Goal: Task Accomplishment & Management: Manage account settings

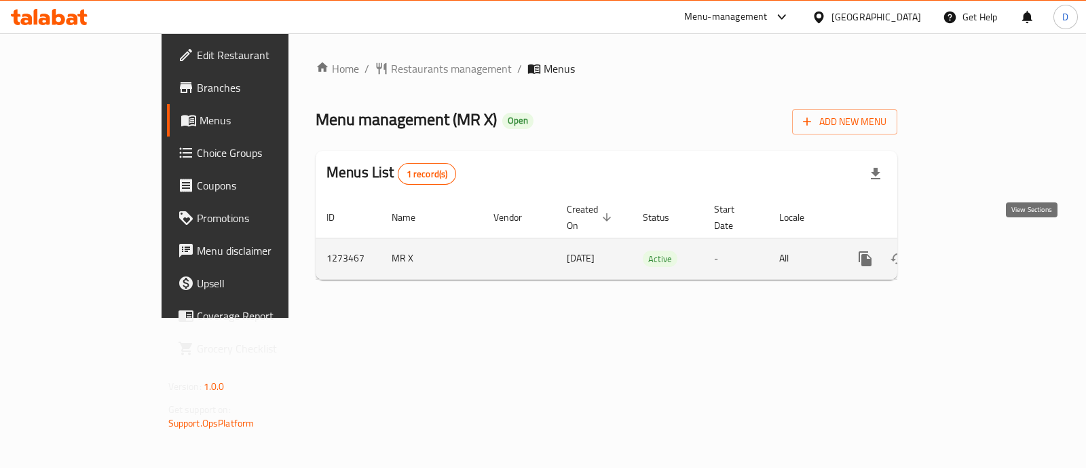
click at [971, 251] on icon "enhanced table" at bounding box center [963, 259] width 16 height 16
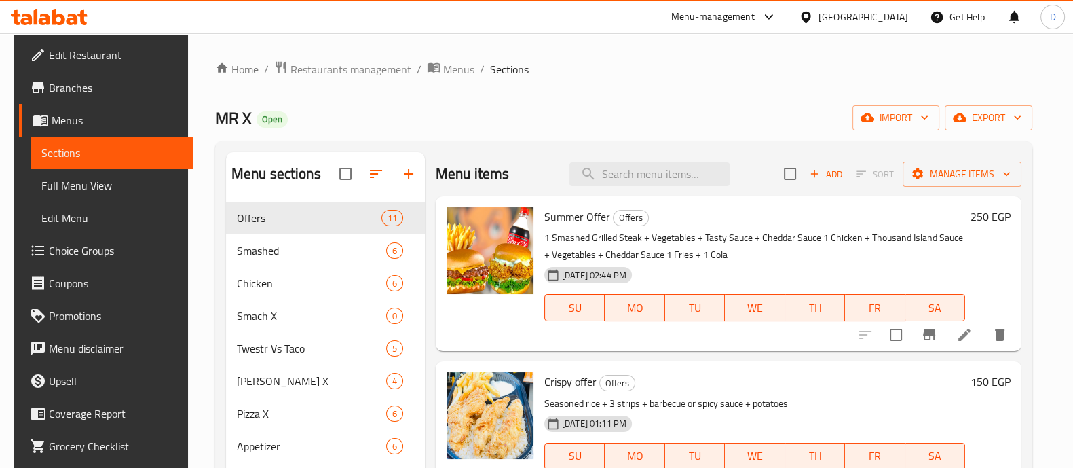
click at [485, 314] on div at bounding box center [490, 274] width 98 height 144
drag, startPoint x: 667, startPoint y: 254, endPoint x: 675, endPoint y: 255, distance: 7.5
click at [675, 255] on p "1 Smashed Grilled Steak + Vegetables + Tasty Sauce + Cheddar Sauce 1 Chicken + …" at bounding box center [754, 246] width 421 height 34
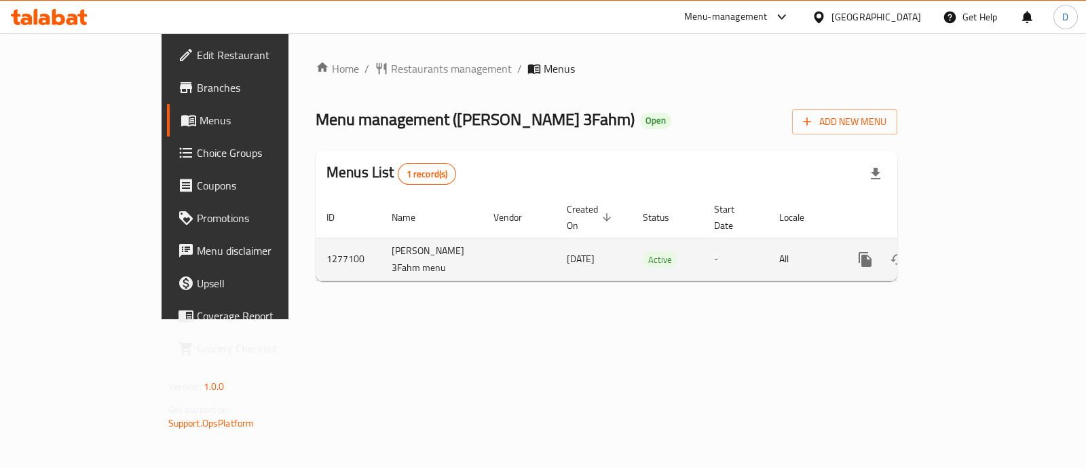
click at [980, 244] on link "enhanced table" at bounding box center [963, 259] width 33 height 33
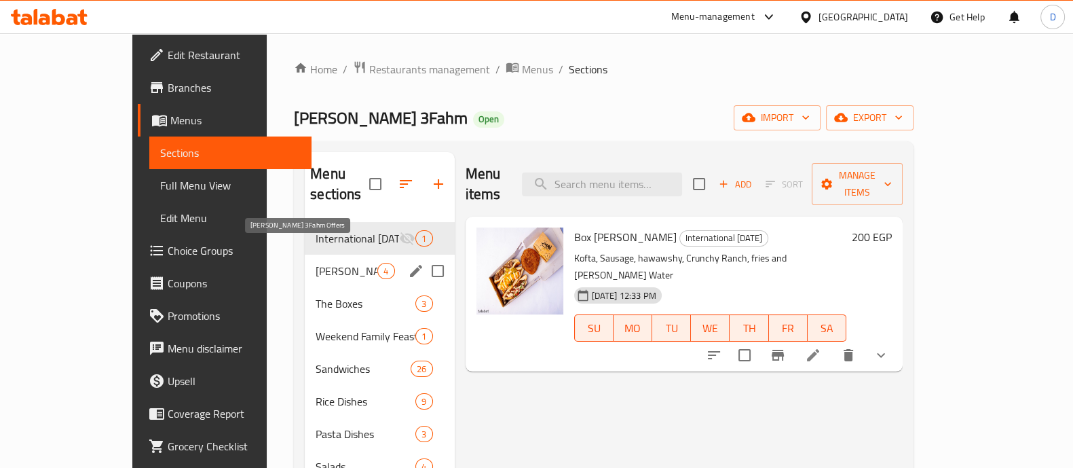
click at [316, 263] on span "Abo Omar 3Fahm Offers" at bounding box center [347, 271] width 62 height 16
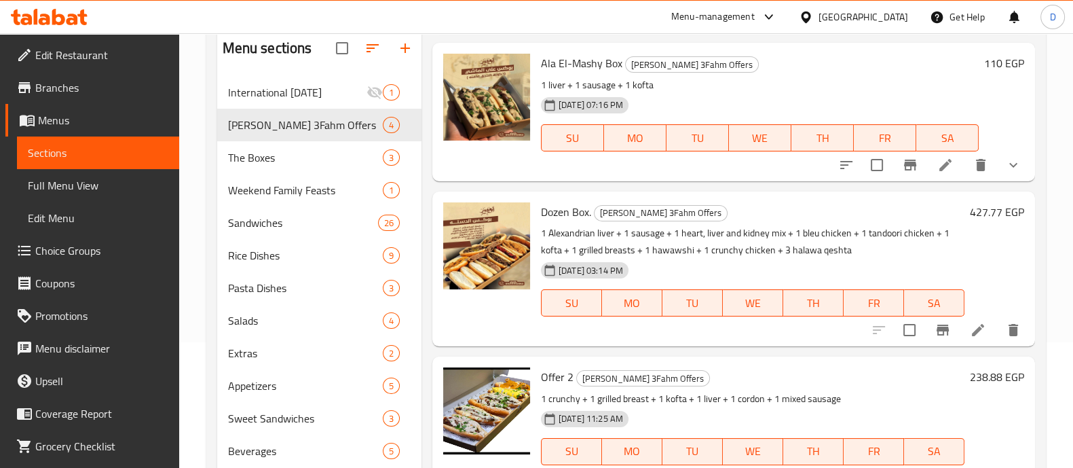
scroll to position [190, 0]
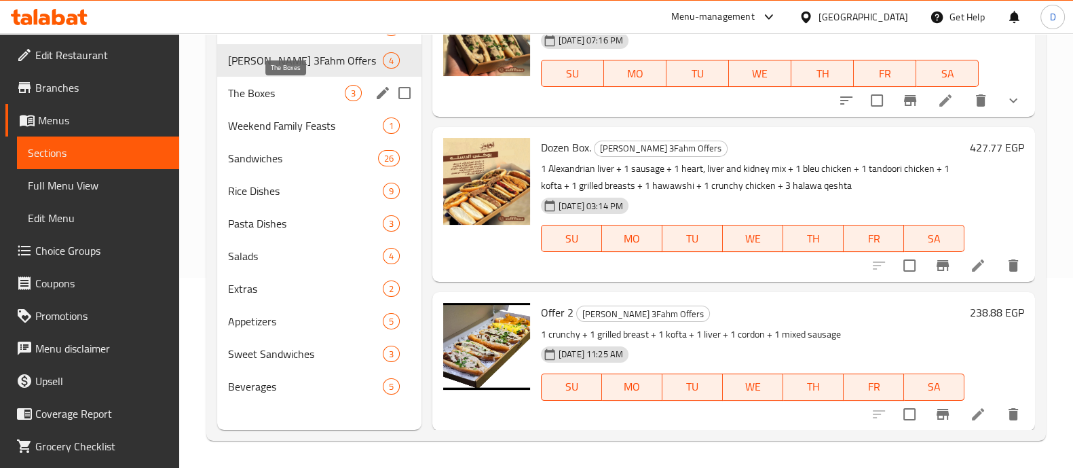
click at [275, 92] on span "The Boxes" at bounding box center [286, 93] width 117 height 16
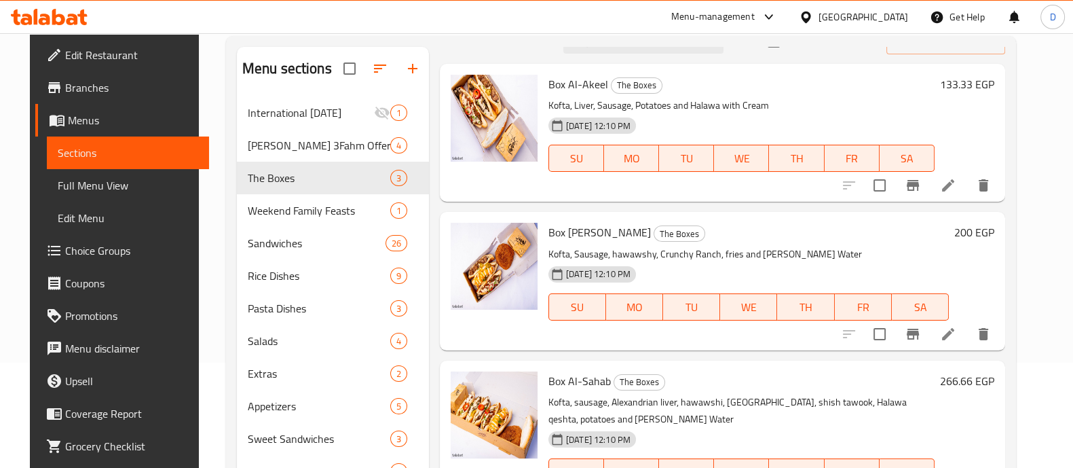
scroll to position [27, 0]
click at [587, 225] on span "Box Al-Moallem" at bounding box center [600, 232] width 103 height 20
copy h6 "Box Al-Moallem"
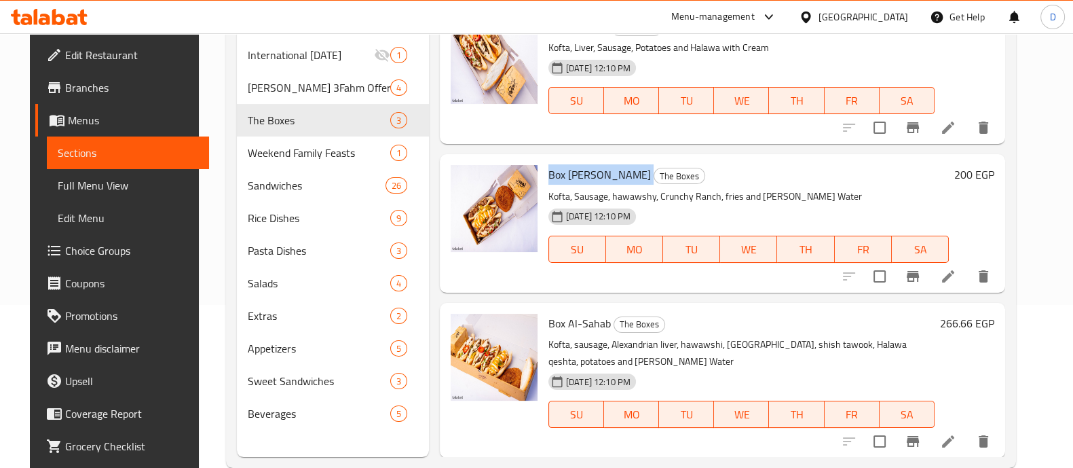
scroll to position [190, 0]
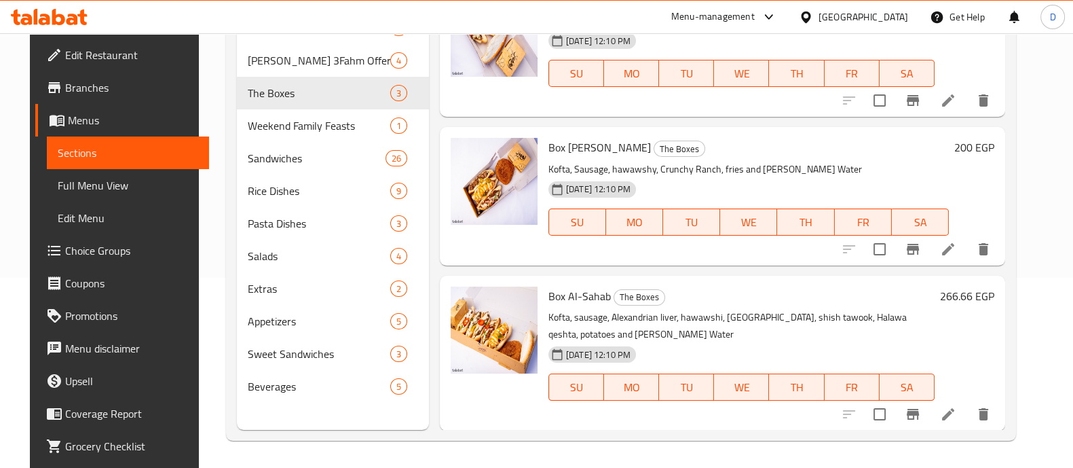
click at [578, 291] on span "Box Al-Sahab" at bounding box center [580, 296] width 62 height 20
click at [578, 292] on span "Box Al-Sahab" at bounding box center [580, 296] width 62 height 20
copy h6 "Box Al-Sahab"
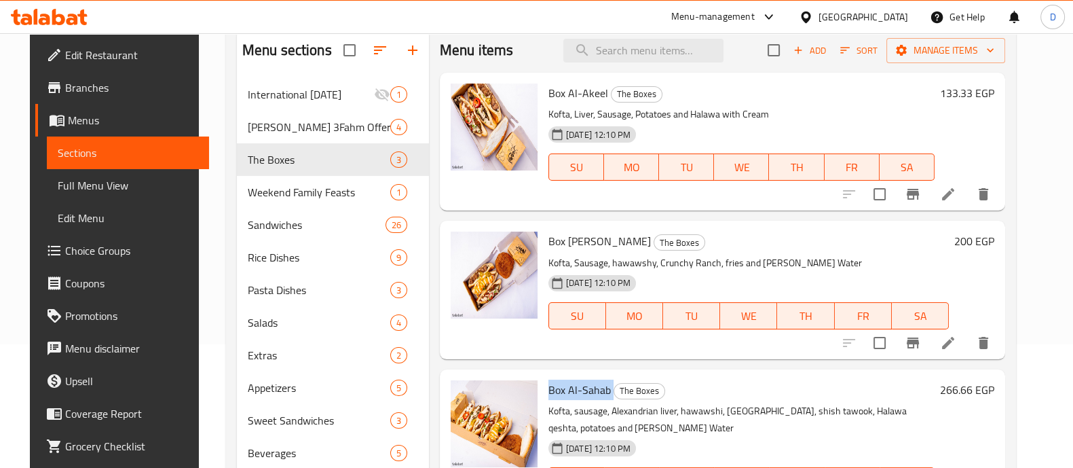
scroll to position [20, 0]
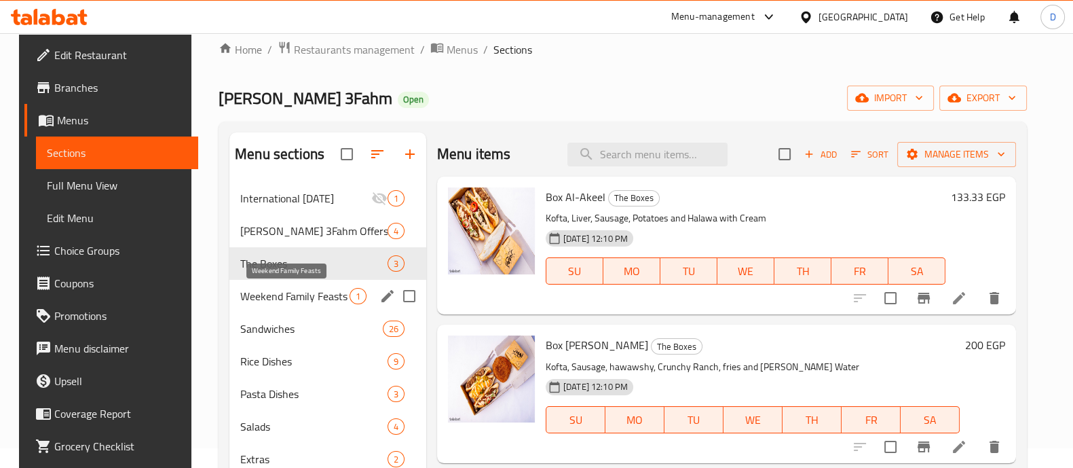
click at [295, 293] on span "Weekend Family Feasts" at bounding box center [294, 296] width 109 height 16
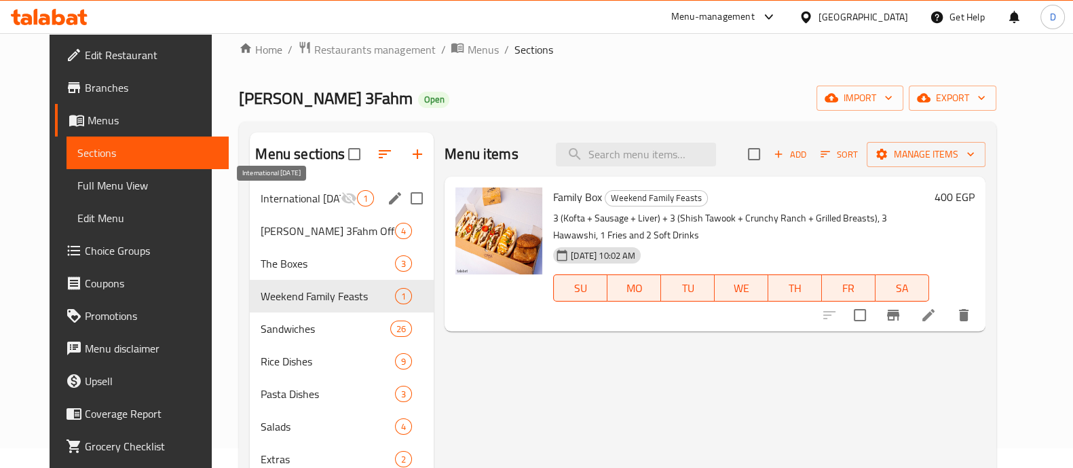
click at [318, 183] on div "International Potato Day 1" at bounding box center [342, 198] width 184 height 33
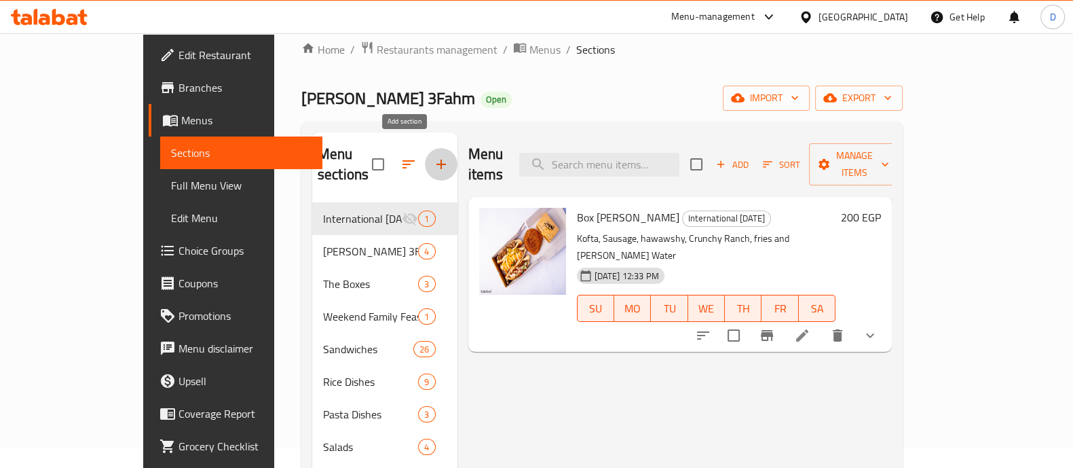
click at [425, 151] on button "button" at bounding box center [441, 164] width 33 height 33
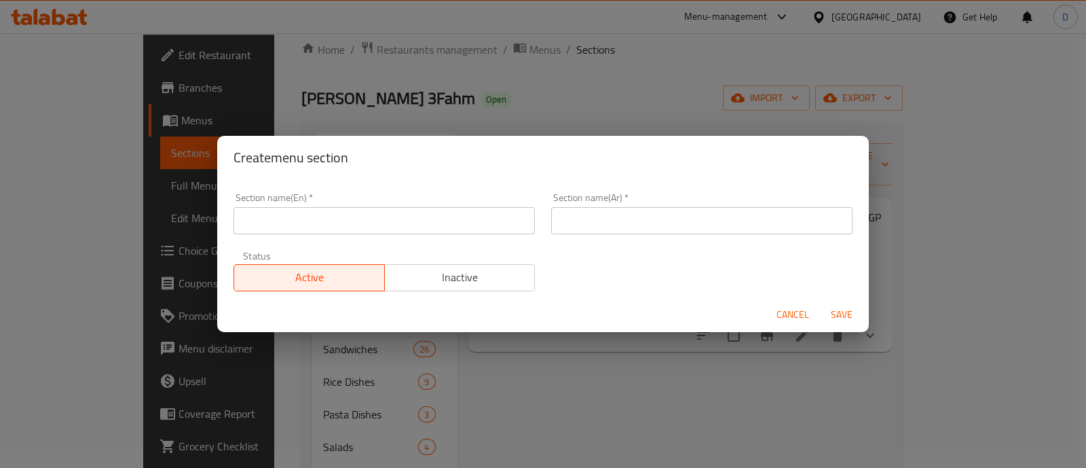
click at [788, 309] on span "Cancel" at bounding box center [793, 314] width 33 height 17
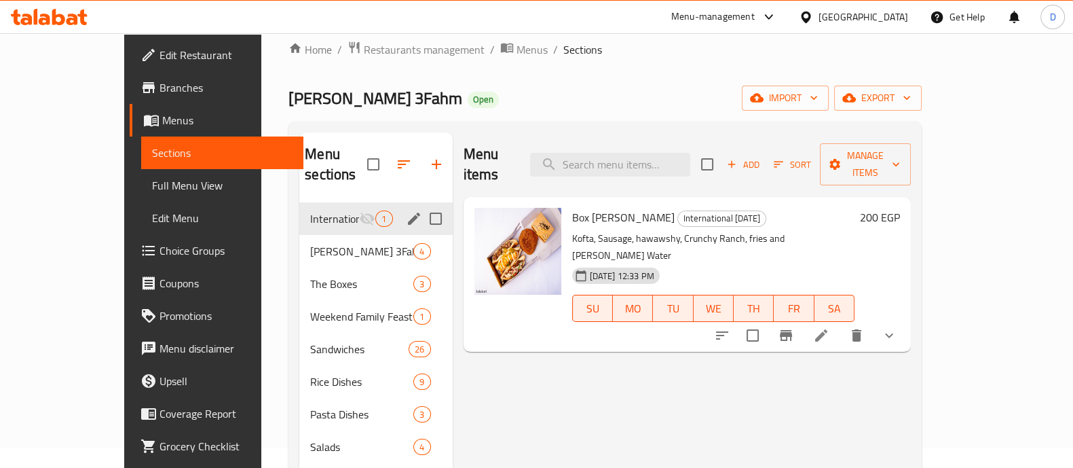
click at [422, 204] on input "Menu sections" at bounding box center [436, 218] width 29 height 29
checkbox input "true"
click at [376, 160] on button "button" at bounding box center [392, 164] width 33 height 33
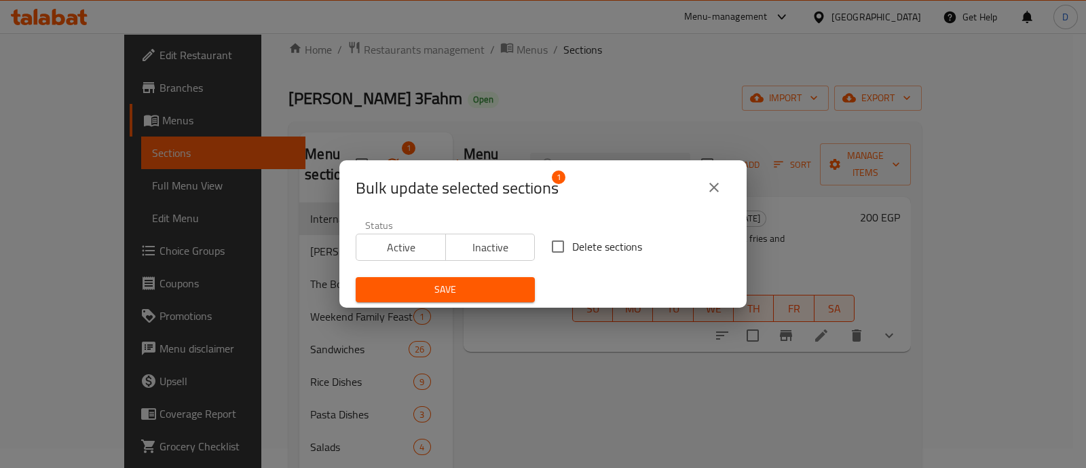
click at [585, 238] on span "Delete sections" at bounding box center [607, 246] width 70 height 16
click at [572, 238] on input "Delete sections" at bounding box center [558, 246] width 29 height 29
checkbox input "true"
click at [492, 295] on span "Save" at bounding box center [446, 289] width 158 height 17
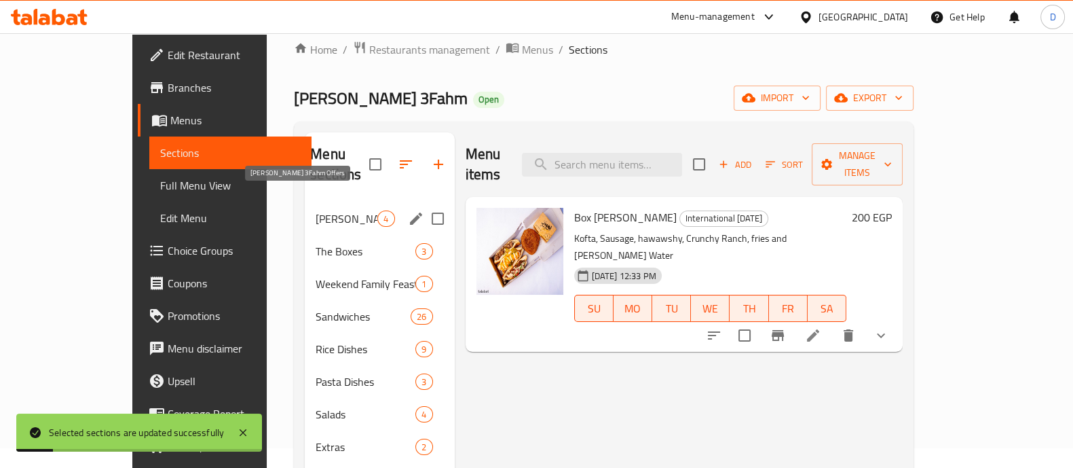
click at [316, 210] on span "Abo Omar 3Fahm Offers" at bounding box center [347, 218] width 62 height 16
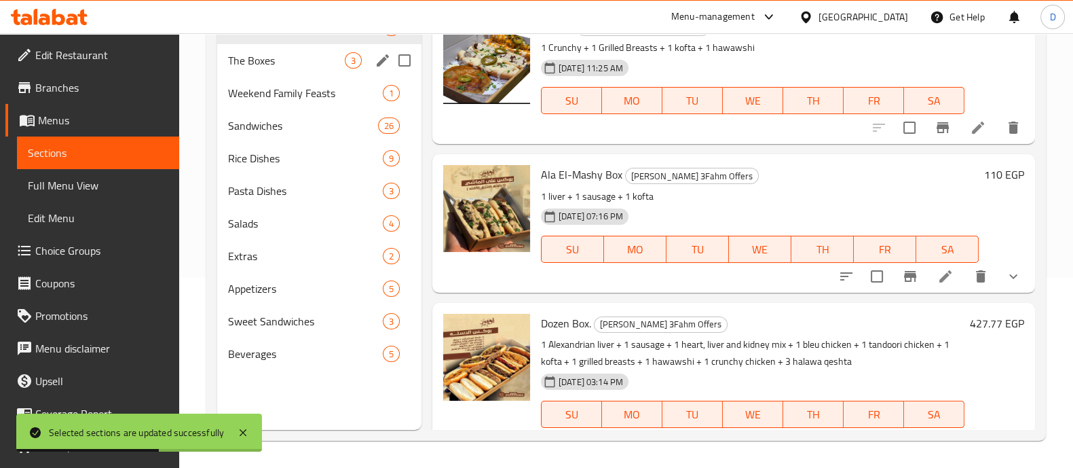
drag, startPoint x: 311, startPoint y: 54, endPoint x: 328, endPoint y: 64, distance: 19.8
click at [311, 54] on span "The Boxes" at bounding box center [286, 60] width 117 height 16
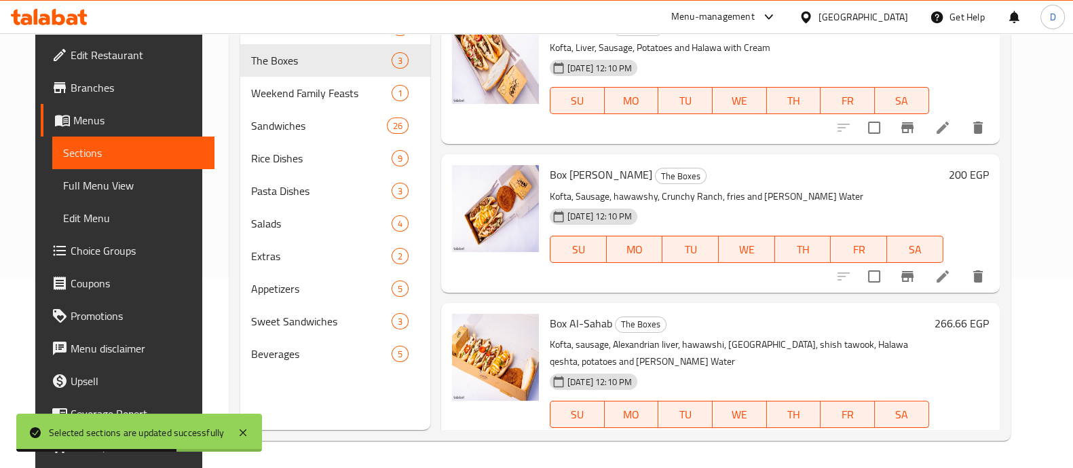
scroll to position [27, 0]
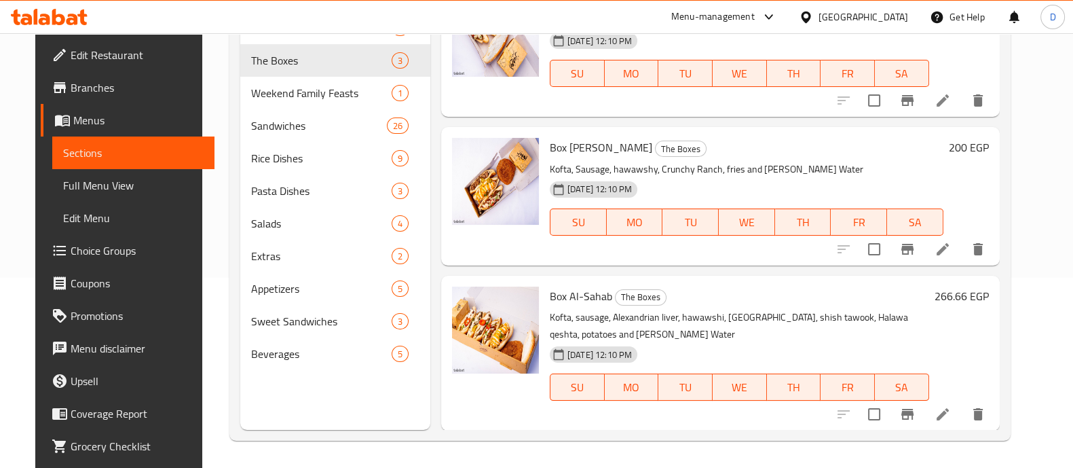
click at [68, 14] on icon at bounding box center [49, 17] width 77 height 16
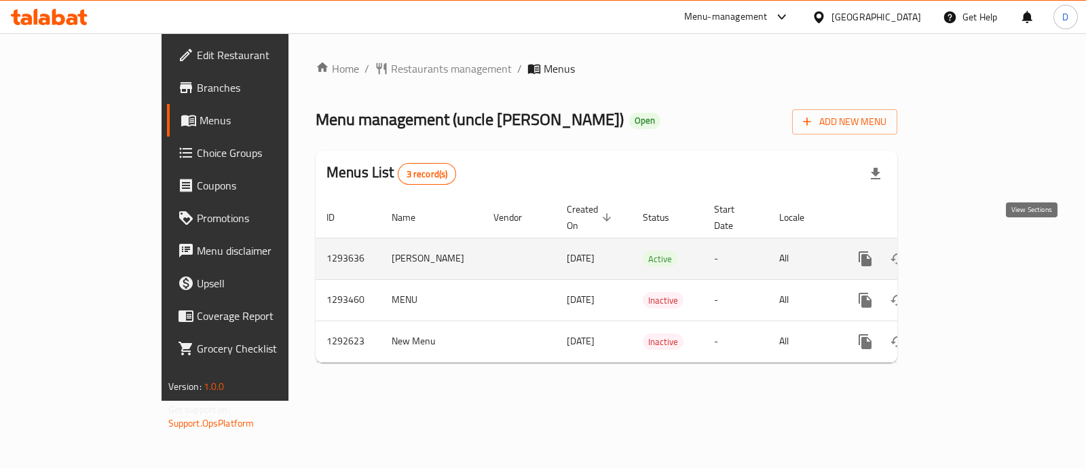
click at [971, 251] on icon "enhanced table" at bounding box center [963, 259] width 16 height 16
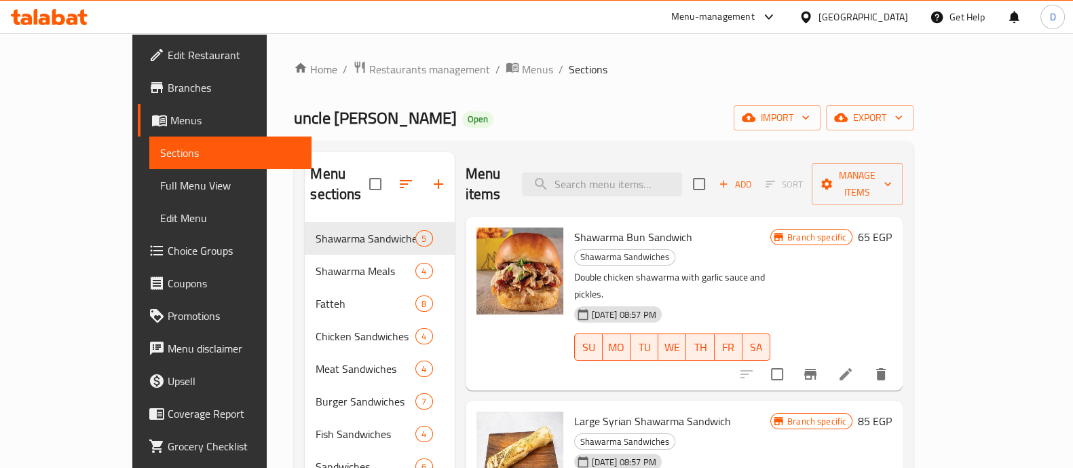
click at [49, 13] on icon at bounding box center [49, 17] width 77 height 16
